Goal: Communication & Community: Ask a question

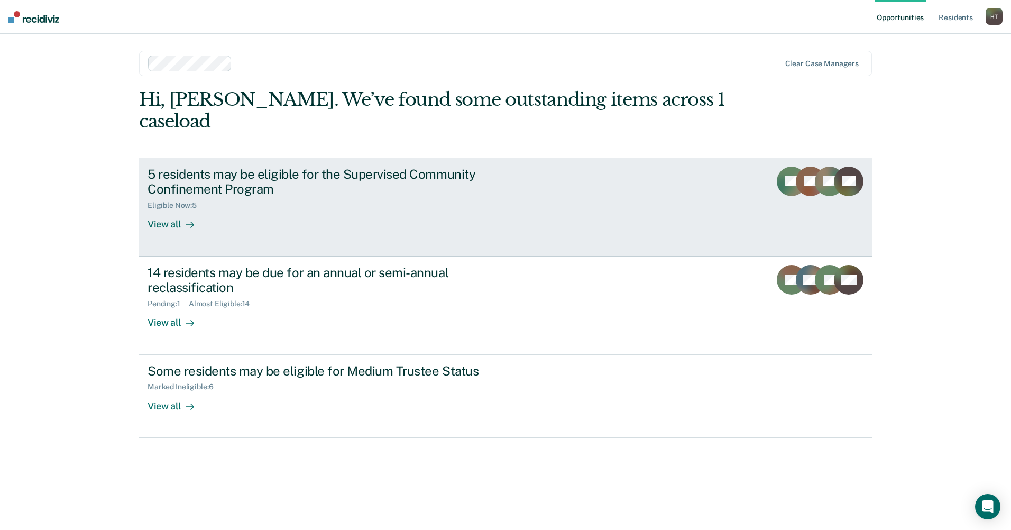
click at [171, 210] on div "View all" at bounding box center [177, 220] width 59 height 21
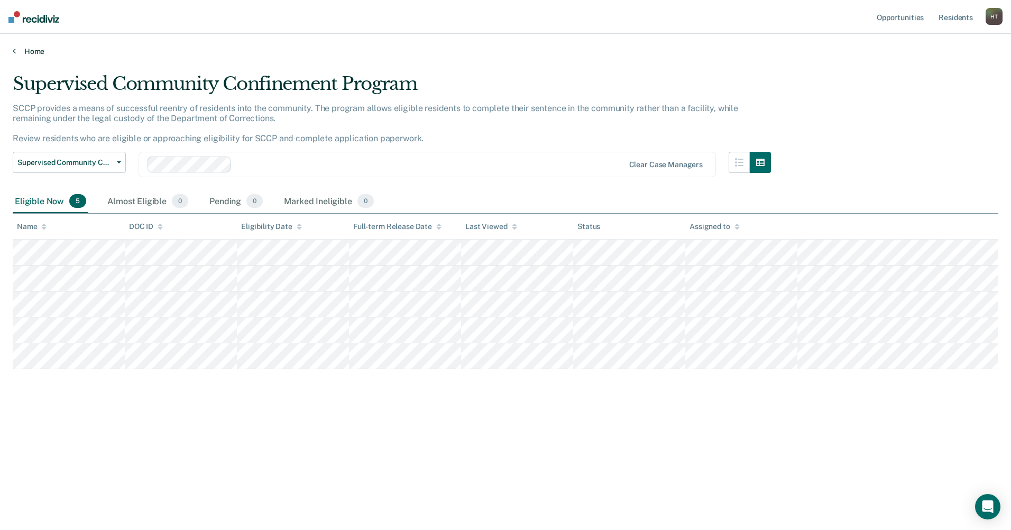
click at [24, 48] on link "Home" at bounding box center [506, 52] width 986 height 10
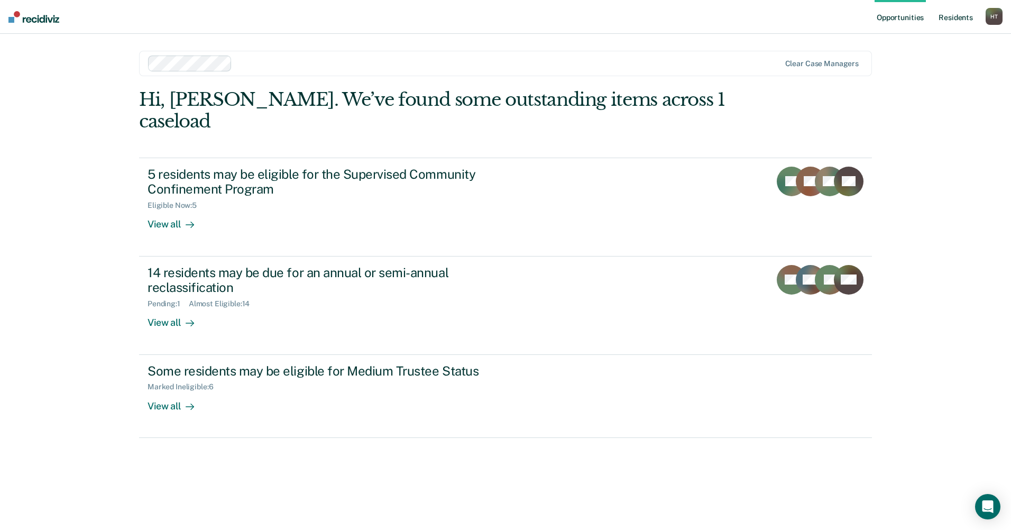
click at [954, 15] on link "Resident s" at bounding box center [956, 17] width 39 height 34
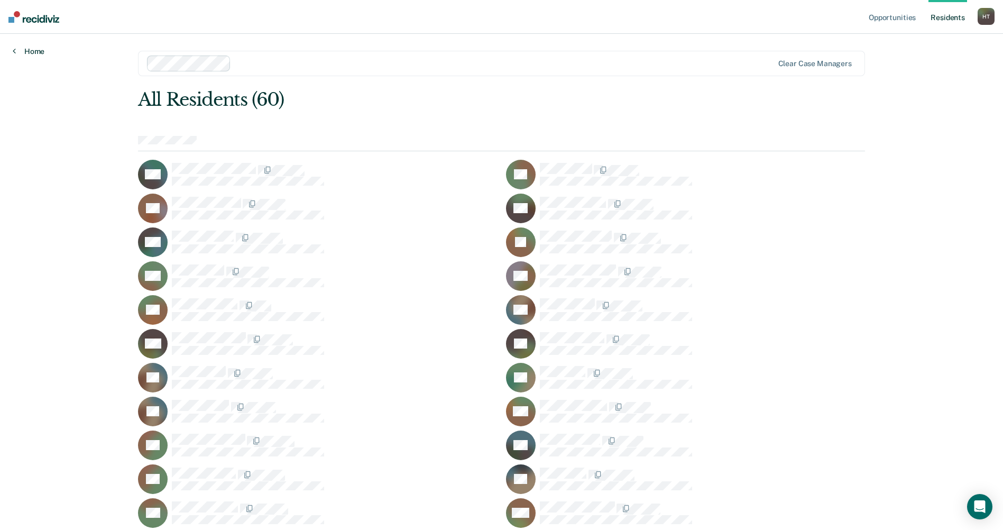
click at [23, 51] on link "Home" at bounding box center [29, 52] width 32 height 10
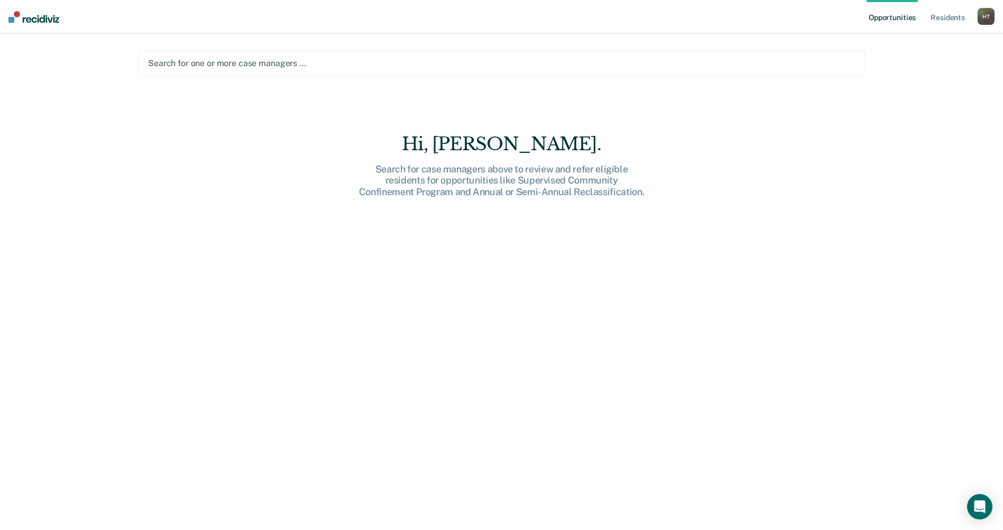
click at [226, 65] on div at bounding box center [501, 63] width 707 height 12
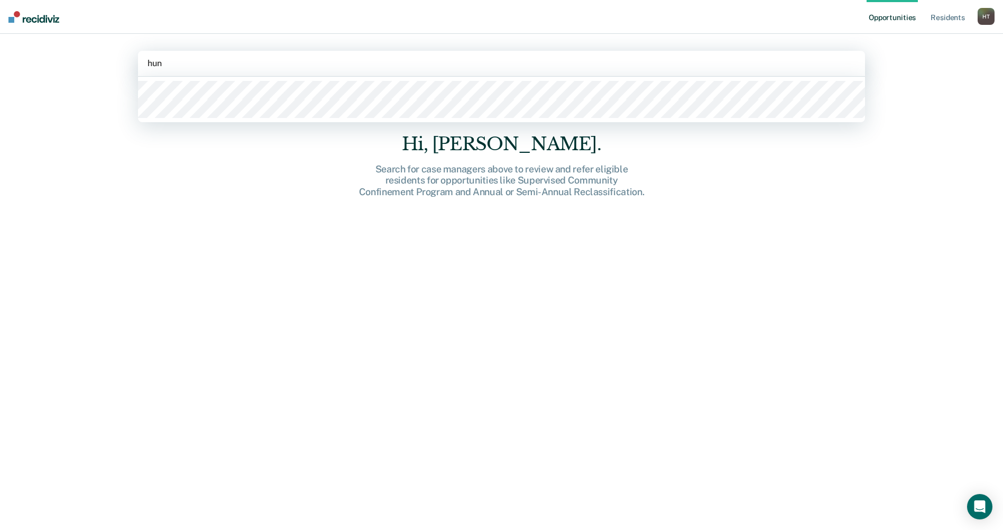
type input "[PERSON_NAME]"
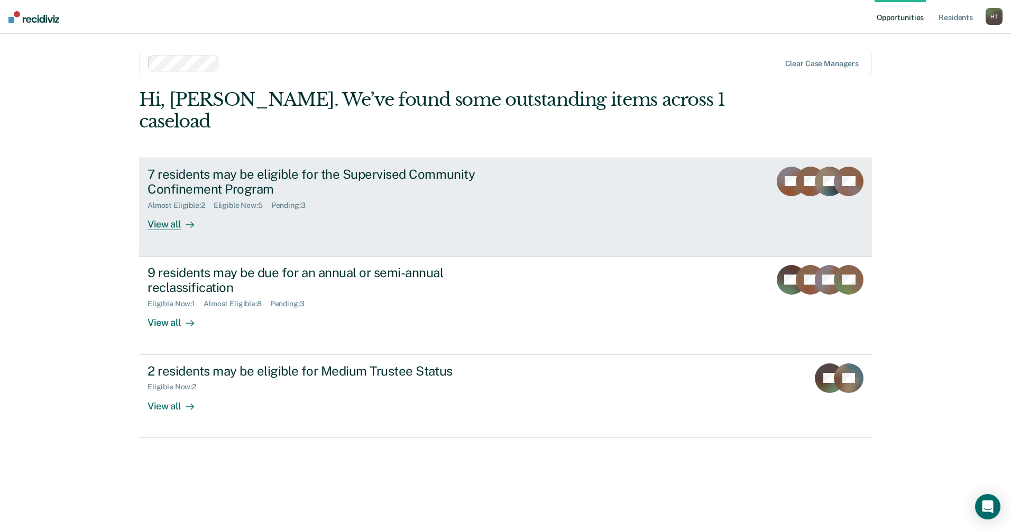
click at [171, 210] on div "View all" at bounding box center [177, 220] width 59 height 21
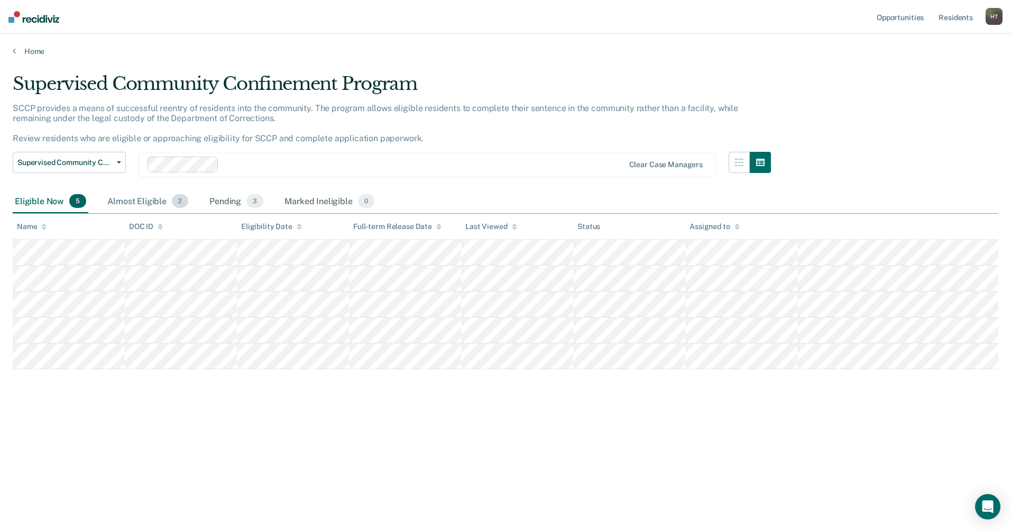
click at [157, 198] on div "Almost Eligible 2" at bounding box center [147, 201] width 85 height 23
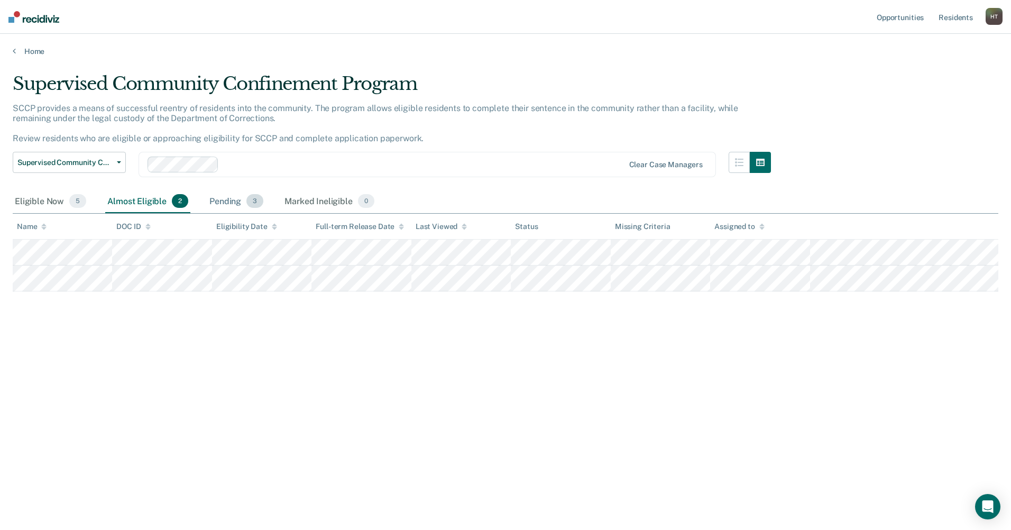
click at [220, 201] on div "Pending 3" at bounding box center [236, 201] width 58 height 23
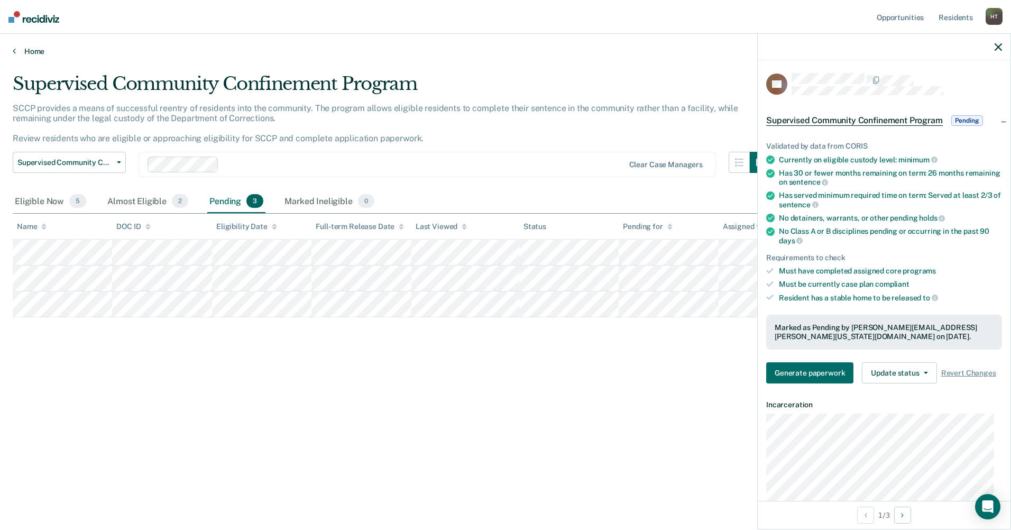
click at [30, 53] on link "Home" at bounding box center [506, 52] width 986 height 10
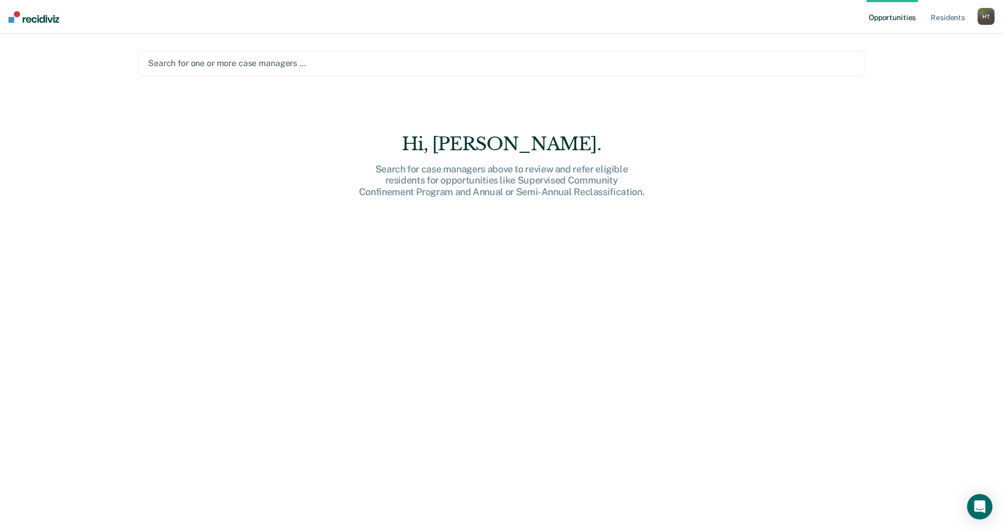
click at [985, 17] on div "H T" at bounding box center [986, 16] width 17 height 17
click at [934, 52] on link "How it works" at bounding box center [943, 56] width 85 height 9
click at [984, 510] on icon "Open Intercom Messenger" at bounding box center [980, 507] width 12 height 14
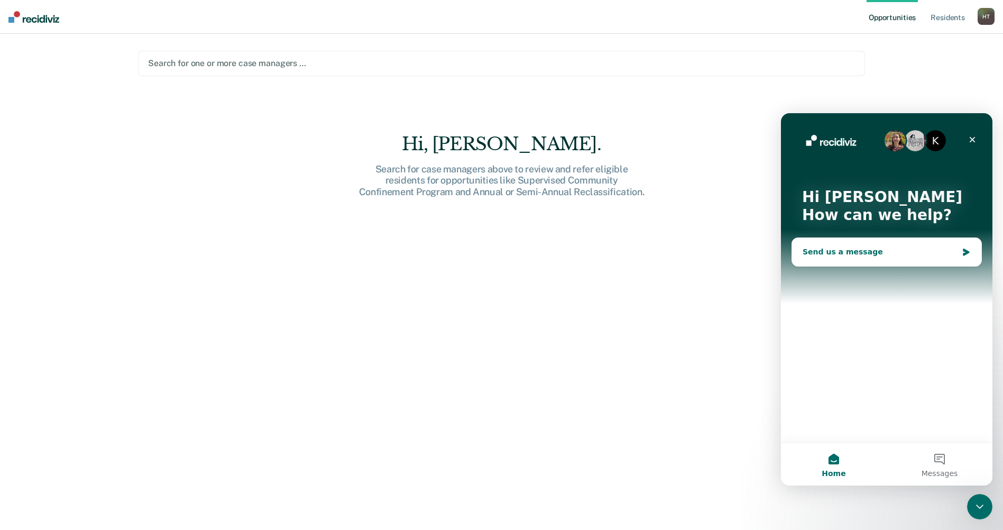
click at [847, 255] on div "Send us a message" at bounding box center [880, 251] width 155 height 11
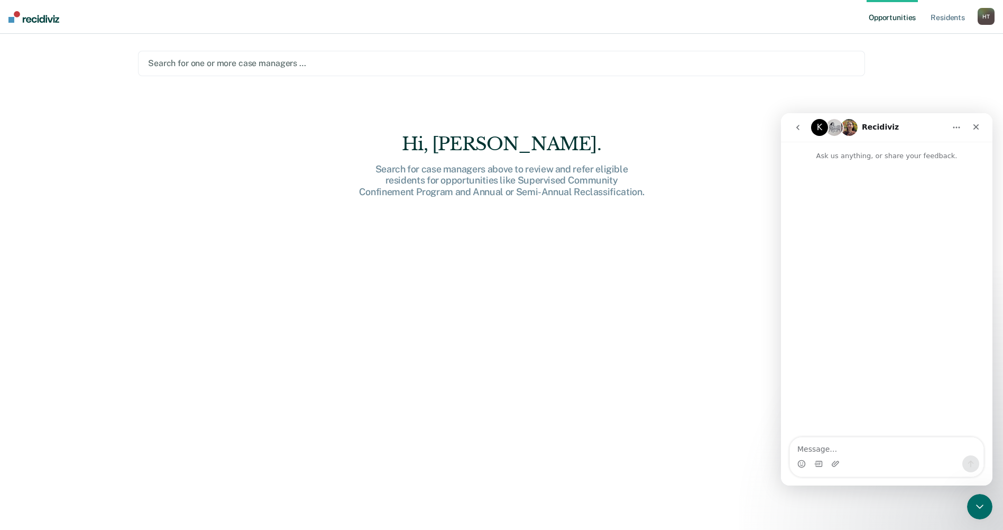
click at [820, 450] on textarea "Message…" at bounding box center [887, 446] width 194 height 18
type textarea "When does the caseload update on our profiles? I have some listed under me who …"
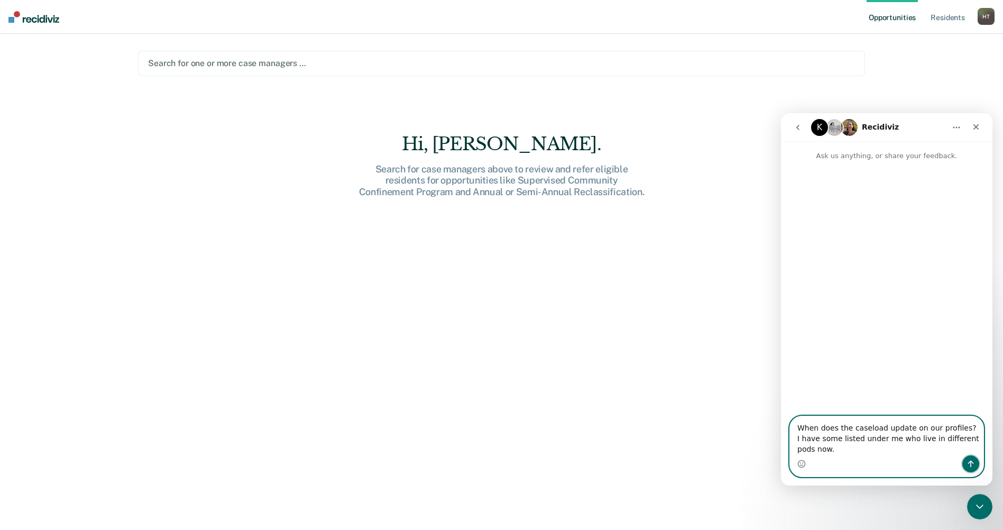
click at [972, 461] on icon "Send a message…" at bounding box center [971, 464] width 8 height 8
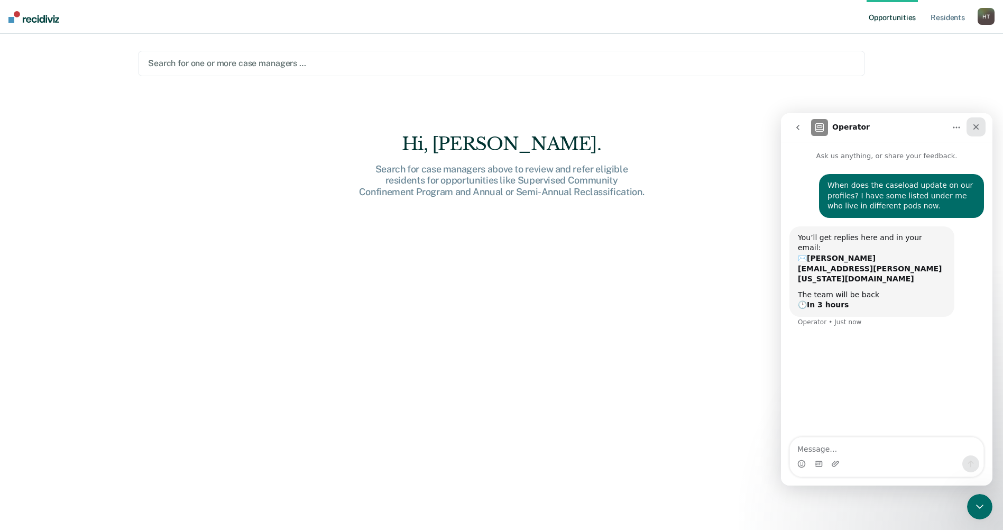
click at [979, 128] on icon "Close" at bounding box center [976, 127] width 8 height 8
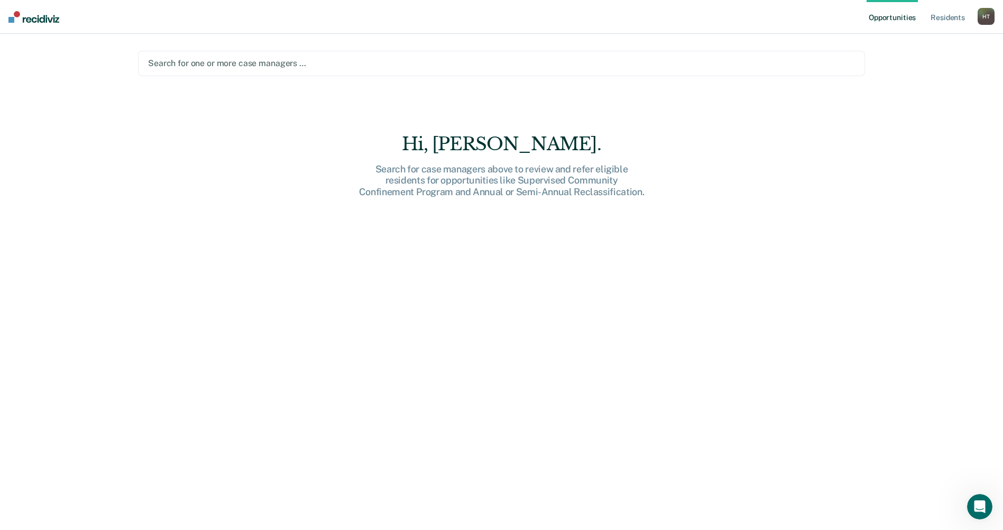
click at [992, 17] on div "H T" at bounding box center [986, 16] width 17 height 17
click at [927, 69] on link "Log Out" at bounding box center [943, 69] width 85 height 9
